Goal: Task Accomplishment & Management: Use online tool/utility

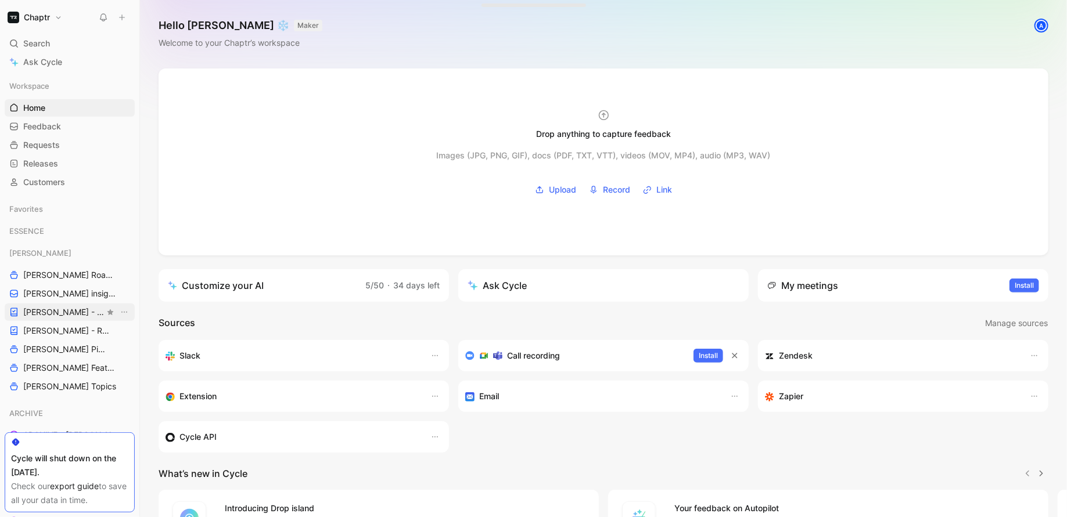
click at [42, 310] on span "[PERSON_NAME] - PLANNINGS" at bounding box center [63, 313] width 81 height 12
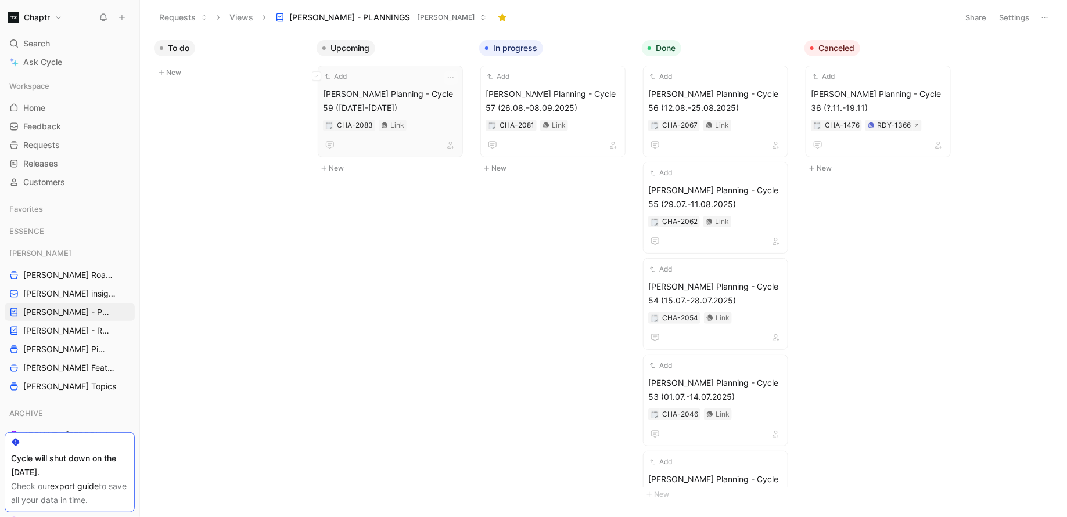
click at [392, 72] on div "Add" at bounding box center [383, 77] width 120 height 12
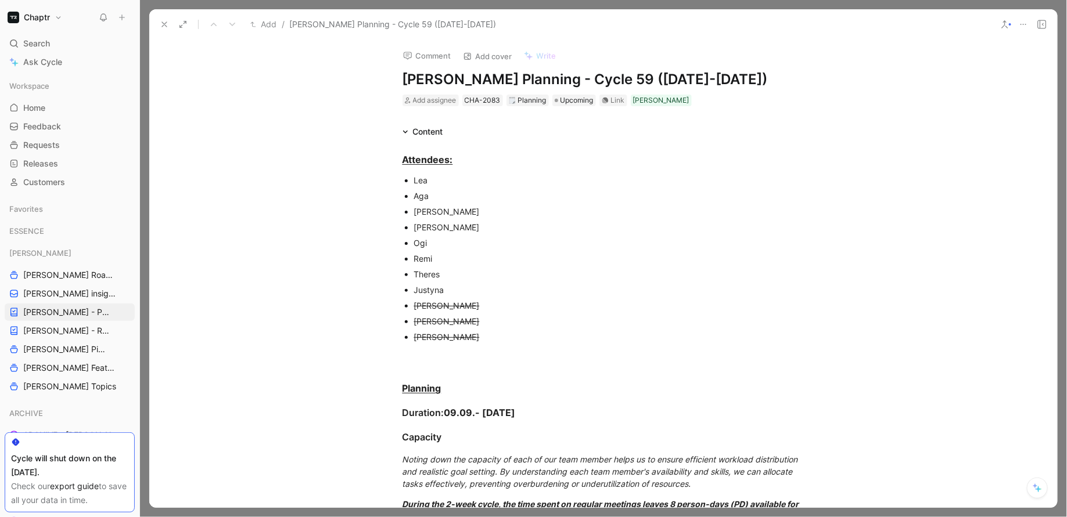
click at [577, 73] on h1 "[PERSON_NAME] Planning - Cycle 59 ([DATE]-[DATE])" at bounding box center [603, 79] width 402 height 19
click at [864, 90] on div "Comment Add cover Write [PERSON_NAME] Planning - Cycle 58 ([DATE]-[DATE]) Add a…" at bounding box center [603, 273] width 908 height 469
drag, startPoint x: 490, startPoint y: 307, endPoint x: 372, endPoint y: 307, distance: 117.9
click at [443, 425] on button "button" at bounding box center [438, 434] width 17 height 19
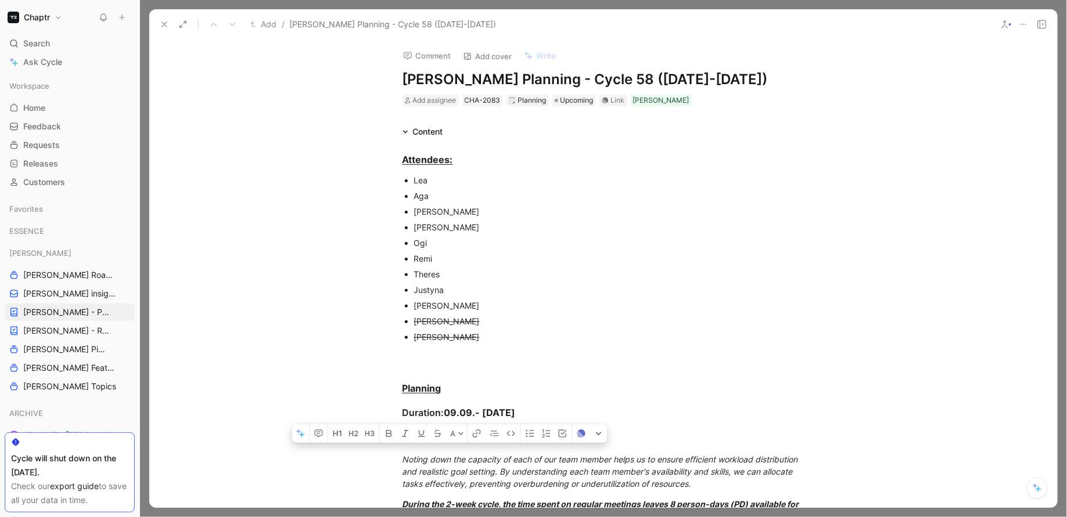
click at [619, 233] on p "[PERSON_NAME]" at bounding box center [609, 228] width 390 height 16
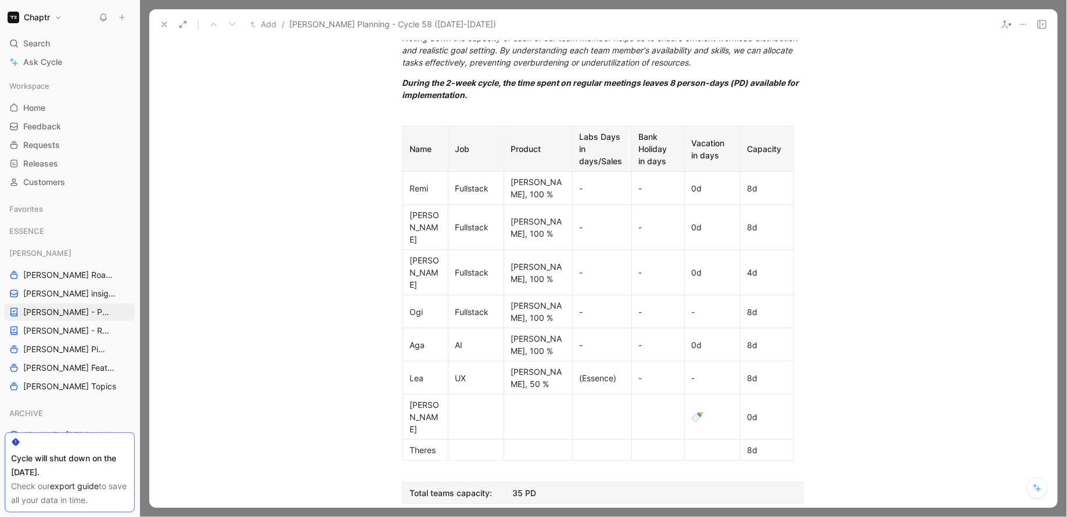
scroll to position [437, 0]
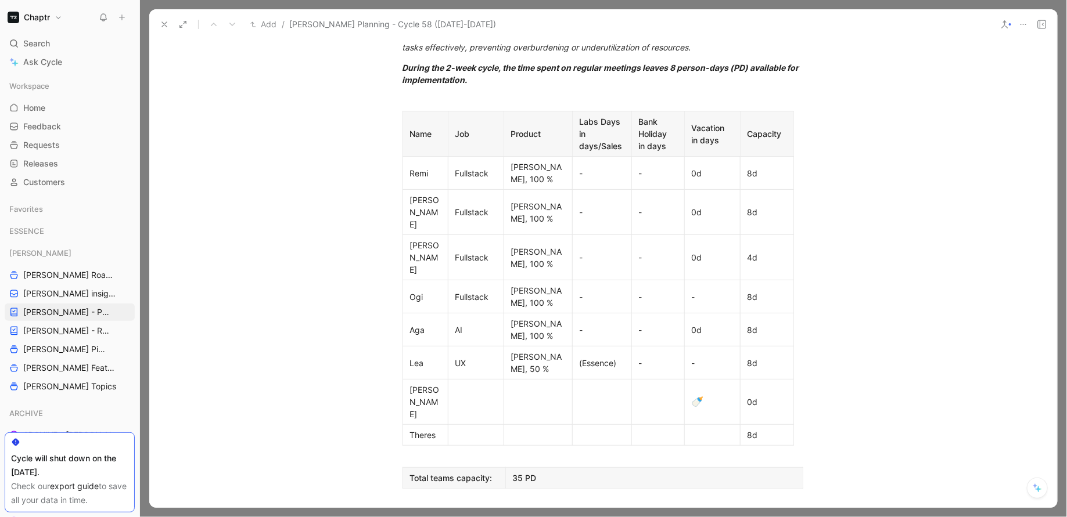
click at [410, 429] on div "Theres" at bounding box center [425, 435] width 31 height 12
click at [391, 314] on icon "button" at bounding box center [396, 314] width 12 height 12
click at [390, 339] on span "Add row below" at bounding box center [403, 340] width 57 height 10
click at [396, 312] on icon "button" at bounding box center [396, 314] width 12 height 12
click at [390, 340] on span "Add row below" at bounding box center [403, 340] width 57 height 10
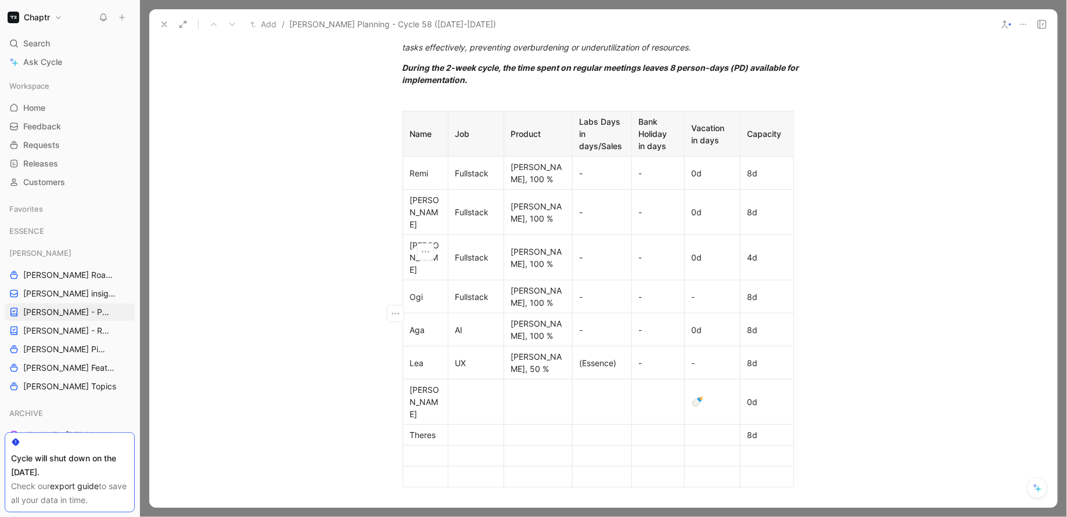
click at [419, 450] on div at bounding box center [425, 456] width 31 height 12
click at [429, 471] on div at bounding box center [425, 477] width 31 height 12
click at [409, 427] on p "Theres" at bounding box center [425, 435] width 40 height 16
click at [407, 382] on p "[PERSON_NAME]" at bounding box center [425, 402] width 40 height 40
click at [396, 289] on icon "button" at bounding box center [396, 292] width 12 height 12
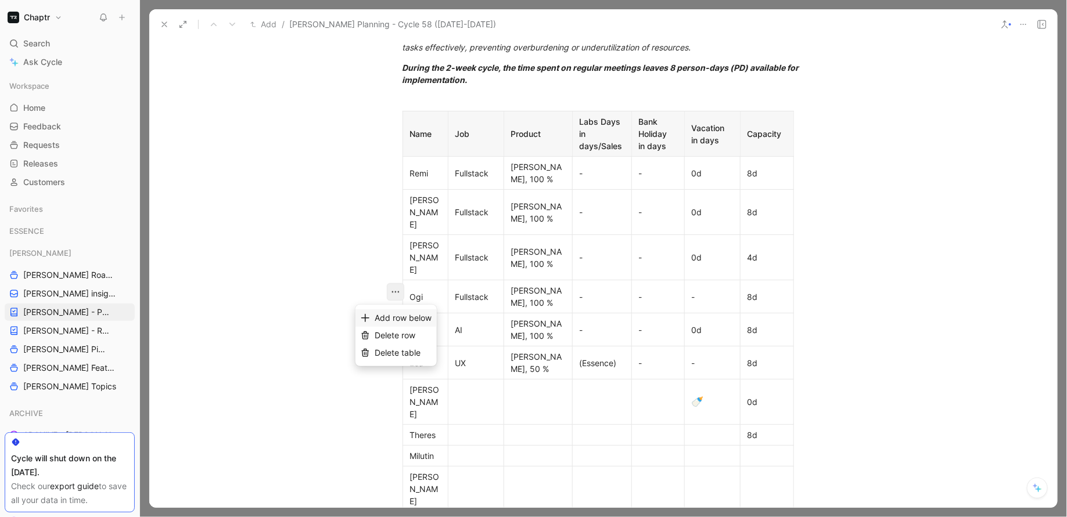
click at [394, 322] on span "Add row below" at bounding box center [403, 318] width 57 height 10
click at [395, 291] on icon "button" at bounding box center [396, 292] width 12 height 12
click at [394, 316] on span "Add row below" at bounding box center [403, 318] width 57 height 10
drag, startPoint x: 437, startPoint y: 376, endPoint x: 403, endPoint y: 373, distance: 34.4
click at [403, 488] on td "Milutin" at bounding box center [424, 498] width 45 height 21
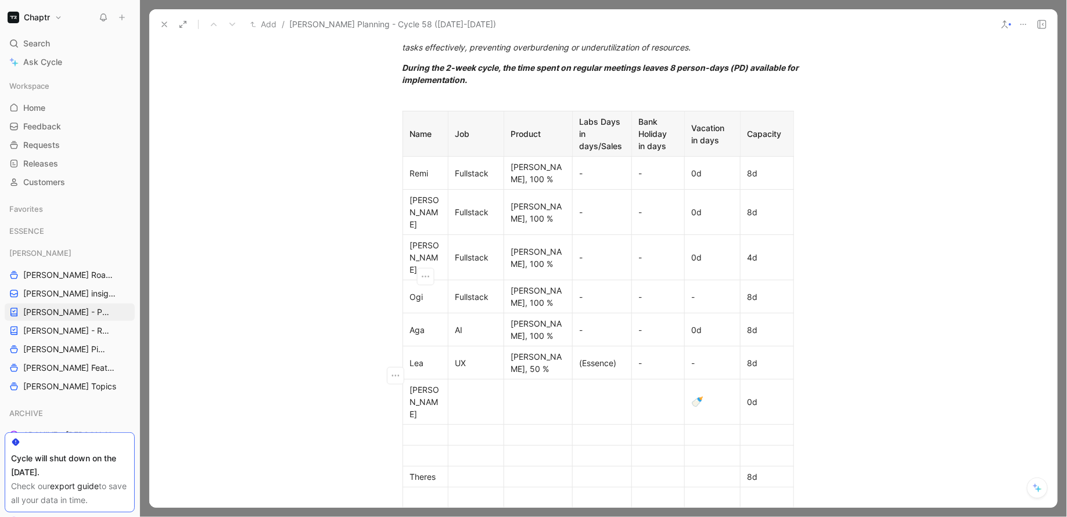
click at [423, 429] on div at bounding box center [425, 435] width 31 height 12
drag, startPoint x: 437, startPoint y: 293, endPoint x: 408, endPoint y: 293, distance: 29.0
click at [408, 382] on p "[PERSON_NAME]" at bounding box center [425, 402] width 40 height 40
click at [416, 429] on div at bounding box center [425, 435] width 31 height 12
click at [396, 332] on icon "button" at bounding box center [396, 335] width 12 height 12
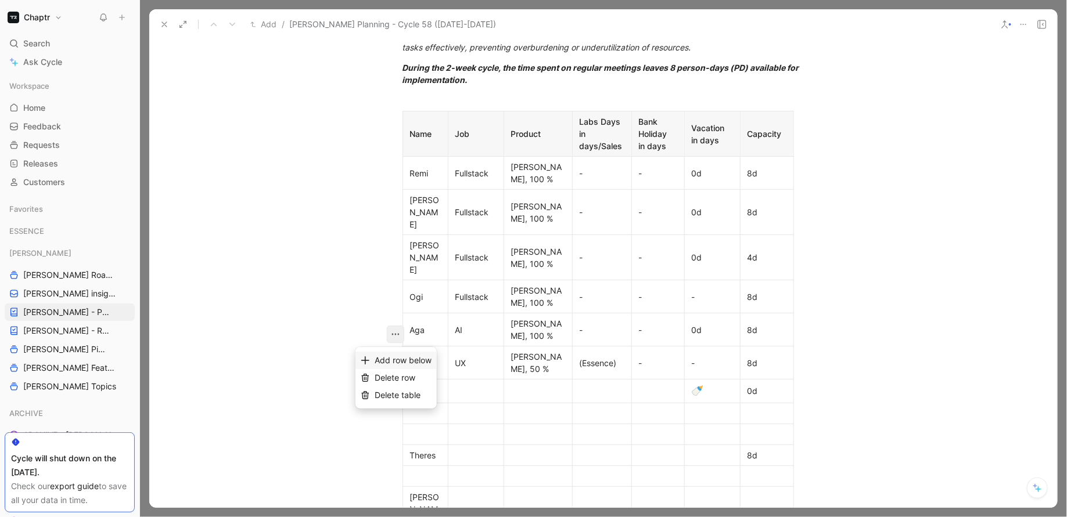
click at [394, 355] on span "Add row below" at bounding box center [403, 360] width 57 height 10
click at [429, 450] on div at bounding box center [425, 456] width 31 height 12
click at [429, 385] on div at bounding box center [425, 391] width 31 height 12
click at [429, 408] on div at bounding box center [425, 414] width 31 height 12
click at [429, 453] on div at bounding box center [425, 459] width 31 height 12
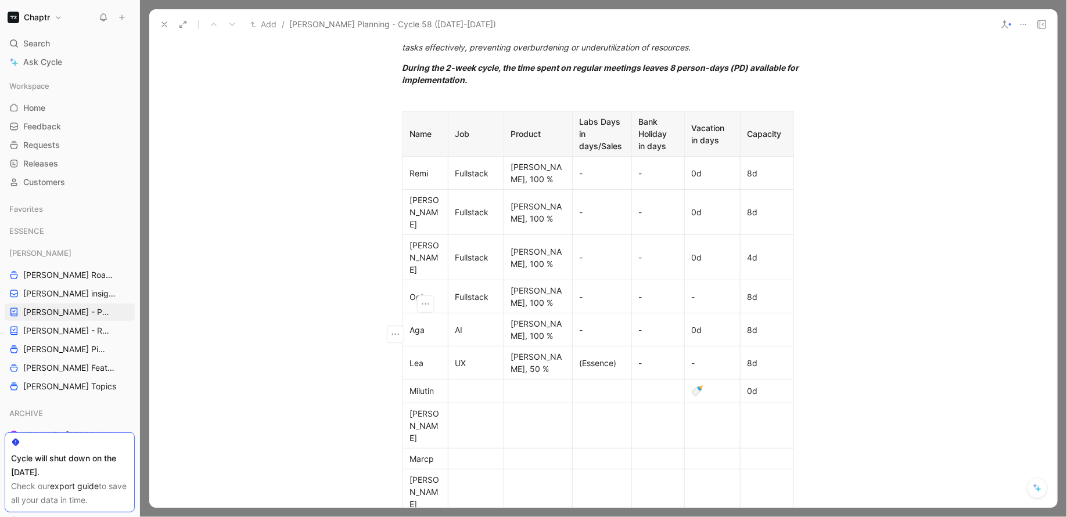
click at [433, 474] on div "[PERSON_NAME]" at bounding box center [425, 492] width 31 height 37
click at [389, 351] on button "button" at bounding box center [395, 355] width 17 height 17
click at [382, 400] on span "Delete row" at bounding box center [395, 399] width 41 height 10
click at [420, 495] on div at bounding box center [425, 501] width 31 height 12
click at [396, 376] on icon "button" at bounding box center [396, 377] width 8 height 2
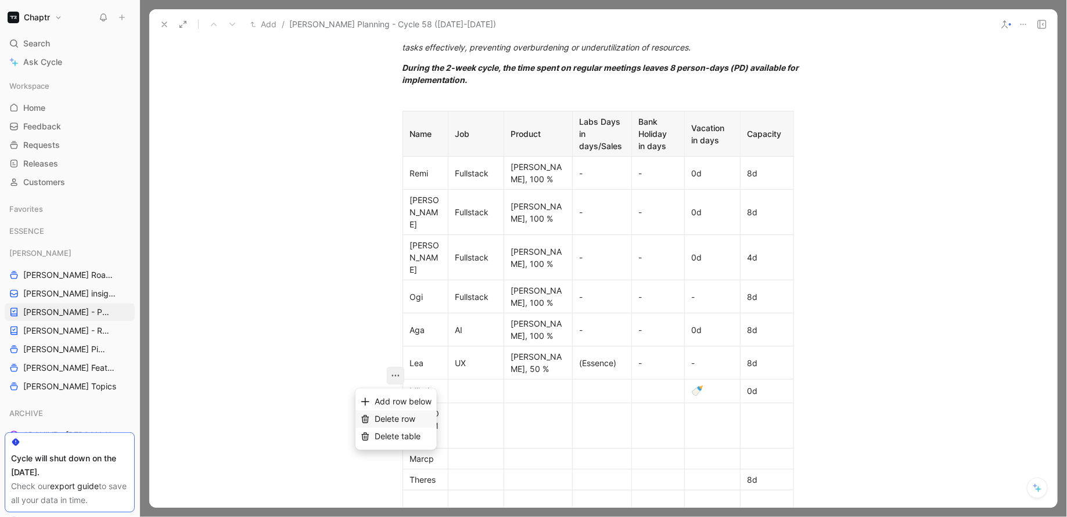
click at [383, 423] on span "Delete row" at bounding box center [395, 419] width 41 height 10
click at [394, 379] on icon "button" at bounding box center [396, 377] width 12 height 12
click at [386, 427] on div "Delete row" at bounding box center [395, 419] width 81 height 17
click at [479, 385] on div at bounding box center [475, 391] width 41 height 12
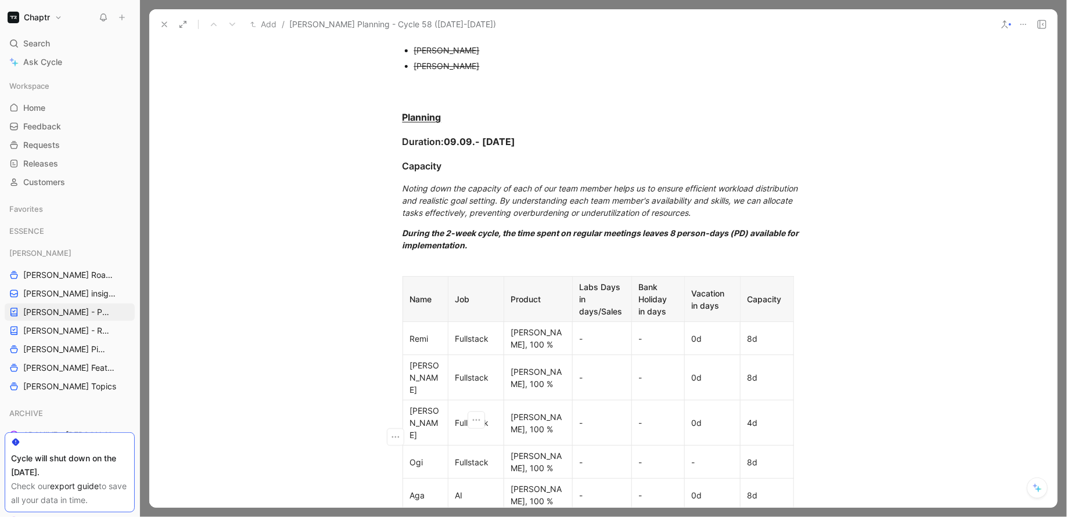
scroll to position [0, 0]
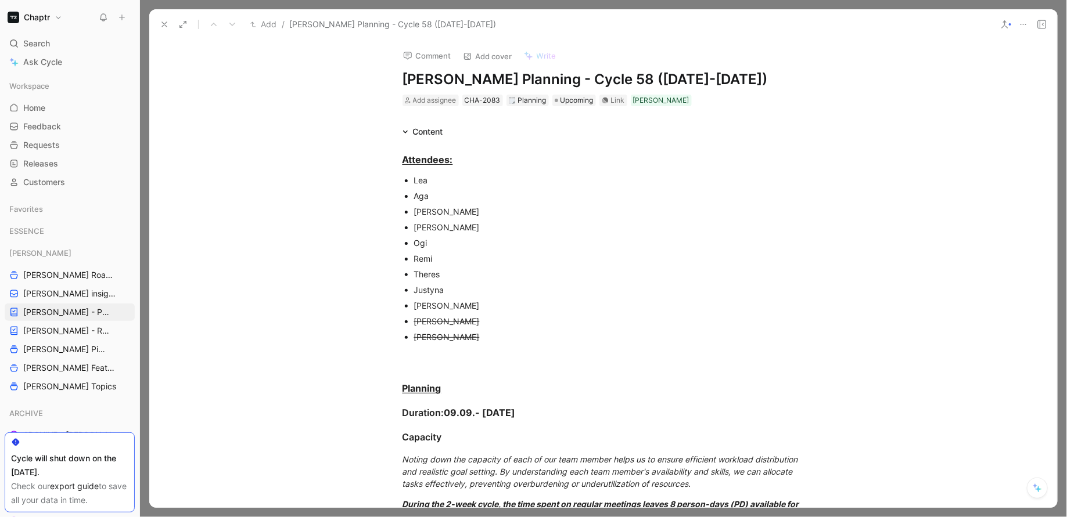
click at [578, 77] on h1 "[PERSON_NAME] Planning - Cycle 58 ([DATE]-[DATE])" at bounding box center [603, 79] width 402 height 19
click at [439, 256] on div "Remi" at bounding box center [609, 259] width 390 height 12
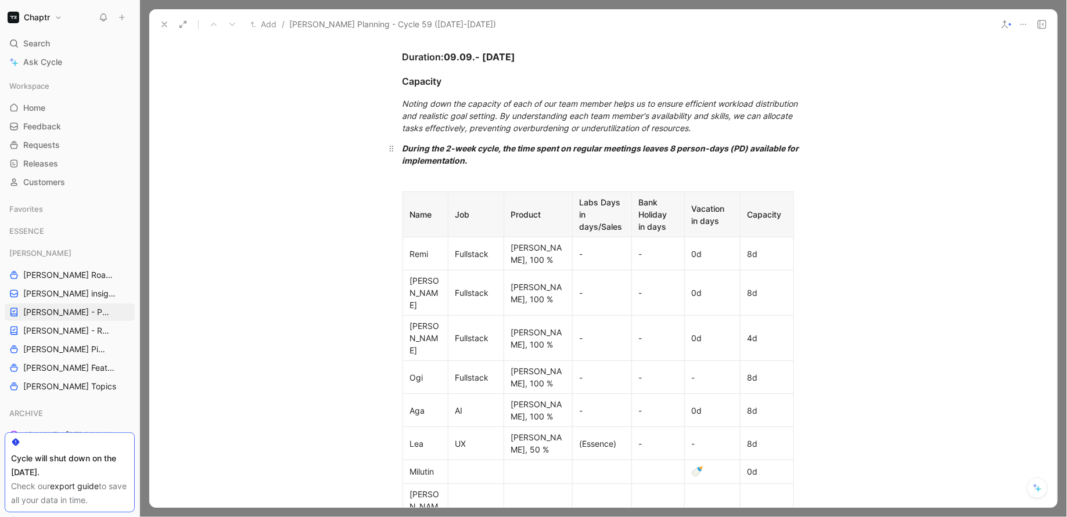
scroll to position [389, 0]
click at [712, 463] on div "🍼" at bounding box center [712, 470] width 41 height 15
click at [540, 463] on div at bounding box center [538, 469] width 54 height 12
drag, startPoint x: 513, startPoint y: 286, endPoint x: 564, endPoint y: 284, distance: 51.1
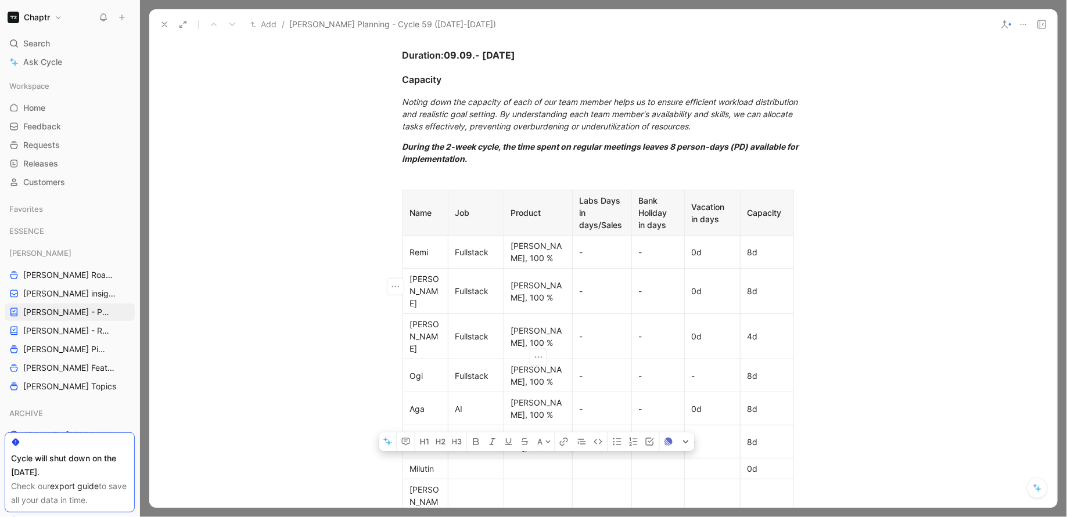
click at [564, 325] on div "[PERSON_NAME], 100 %" at bounding box center [538, 337] width 54 height 24
copy div "[PERSON_NAME], 100 %"
click at [515, 463] on div at bounding box center [538, 469] width 54 height 12
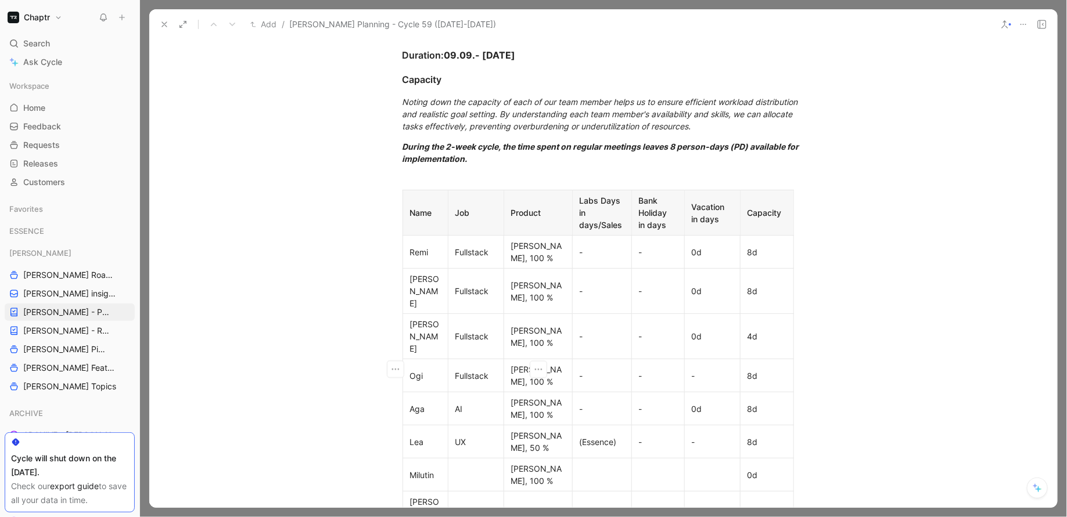
click at [515, 506] on p at bounding box center [537, 514] width 63 height 16
click at [473, 469] on div at bounding box center [475, 475] width 41 height 12
click at [753, 469] on div "0d" at bounding box center [766, 475] width 39 height 12
click at [717, 469] on div at bounding box center [712, 475] width 41 height 12
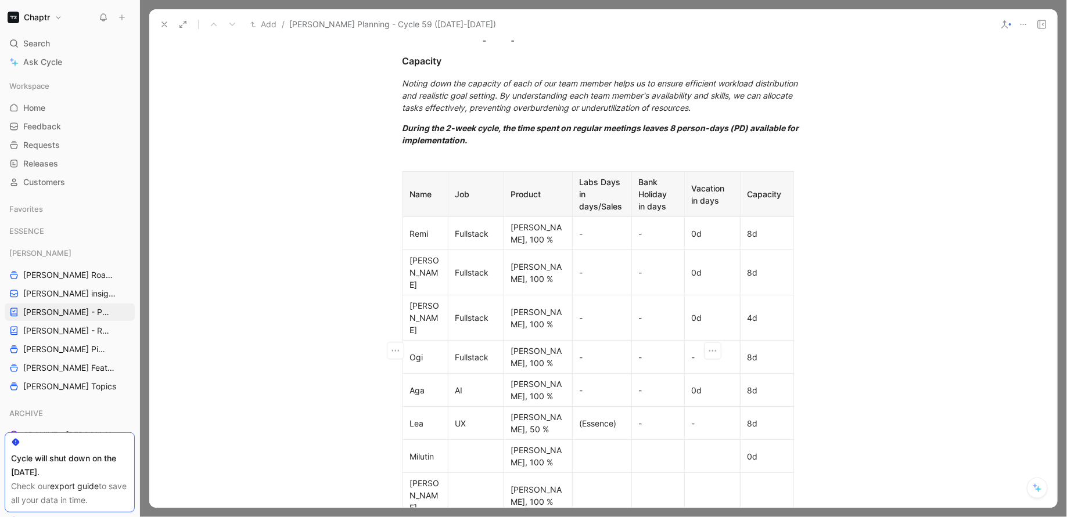
scroll to position [419, 0]
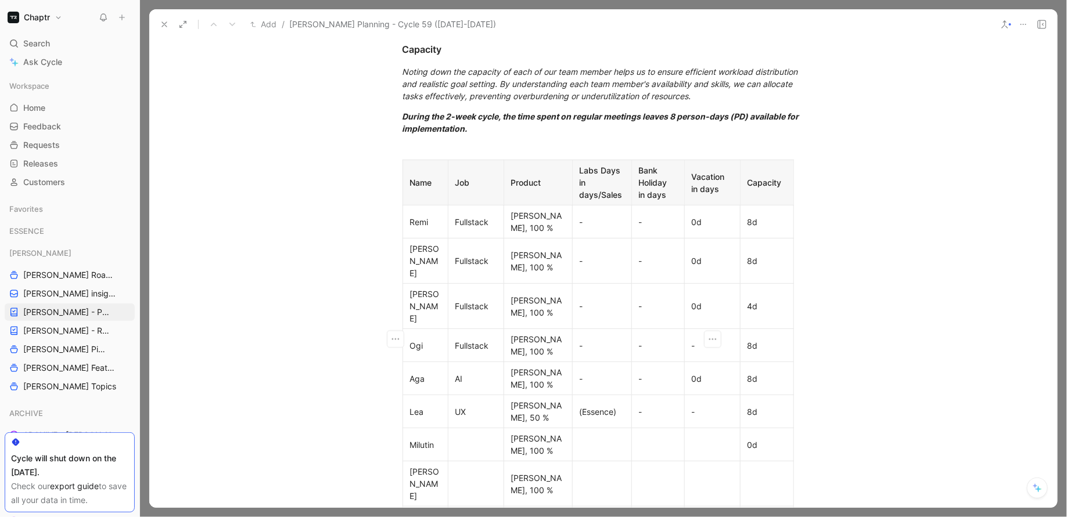
click at [396, 402] on icon "button" at bounding box center [396, 402] width 12 height 12
click at [390, 440] on span "Delete row" at bounding box center [395, 445] width 41 height 10
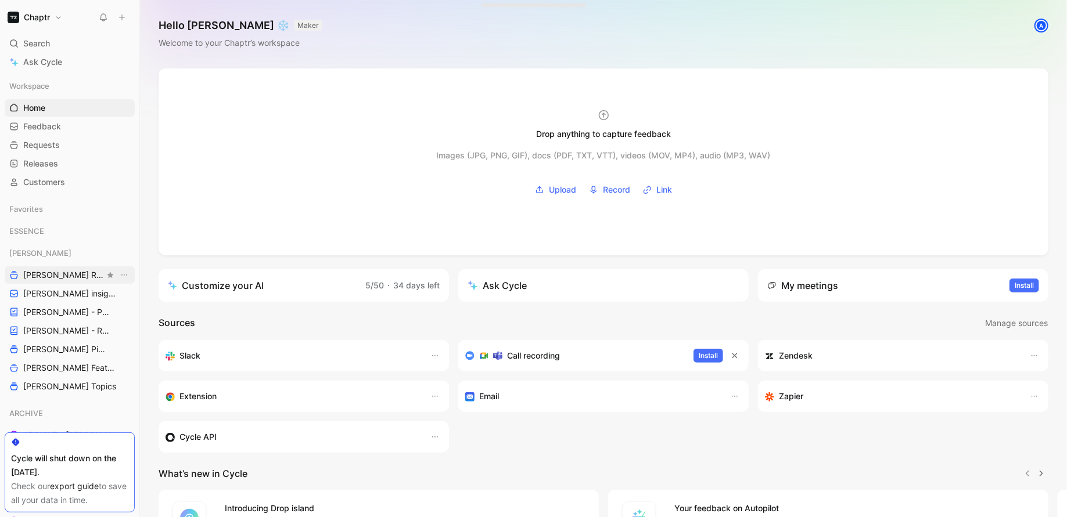
click at [55, 271] on span "[PERSON_NAME] Roadmap - open items" at bounding box center [63, 275] width 81 height 12
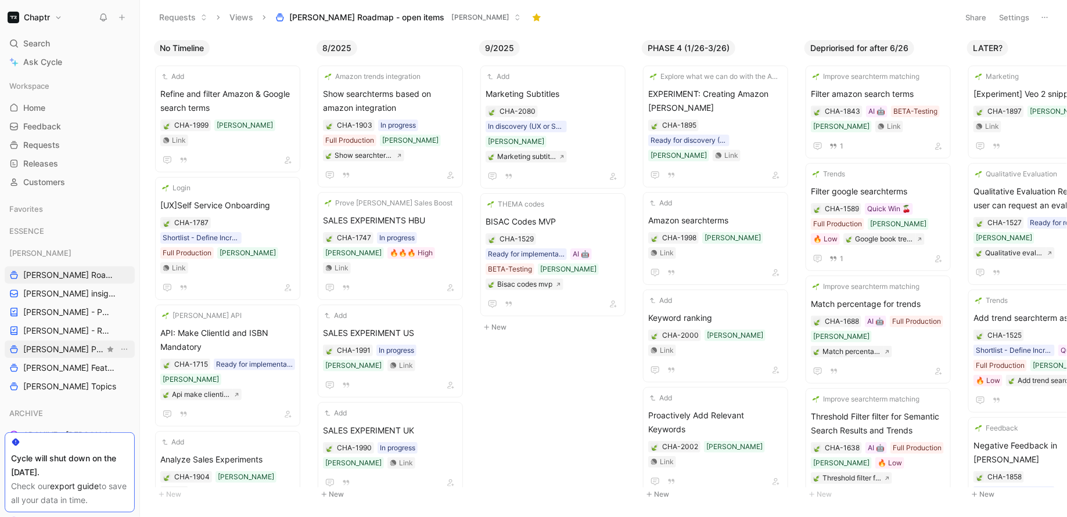
click at [53, 346] on span "[PERSON_NAME] Pipeline" at bounding box center [63, 350] width 81 height 12
